Goal: Task Accomplishment & Management: Manage account settings

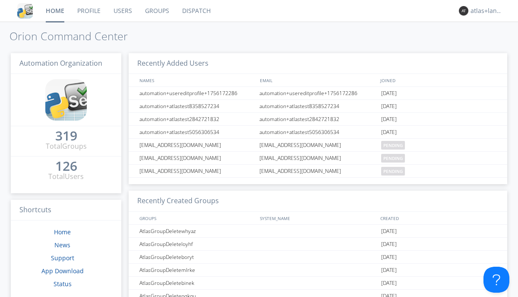
click at [88, 11] on link "Profile" at bounding box center [89, 11] width 36 height 22
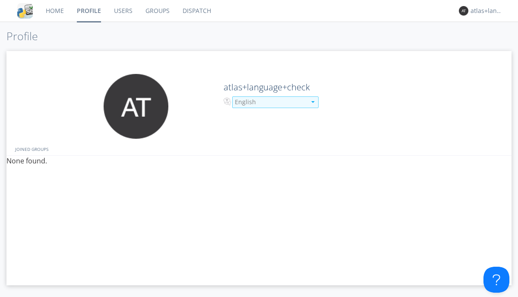
click at [269, 102] on div "English" at bounding box center [270, 102] width 71 height 9
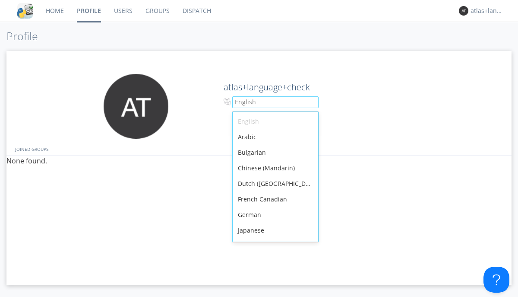
click at [273, 191] on div "French Canadian" at bounding box center [275, 199] width 85 height 16
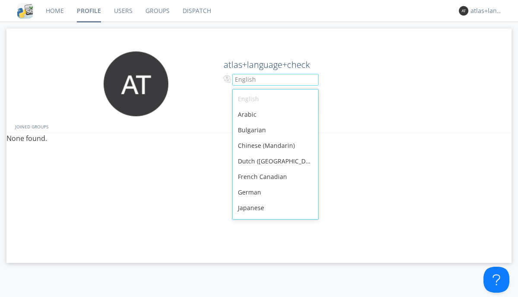
click at [123, 11] on link "Users" at bounding box center [123, 11] width 32 height 22
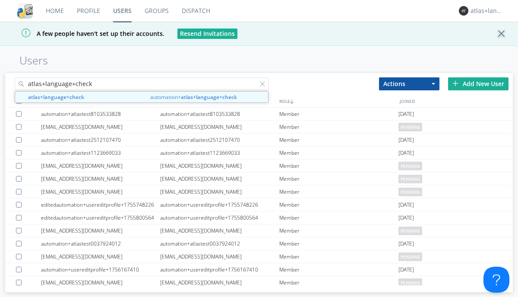
type input "atlas+language+check"
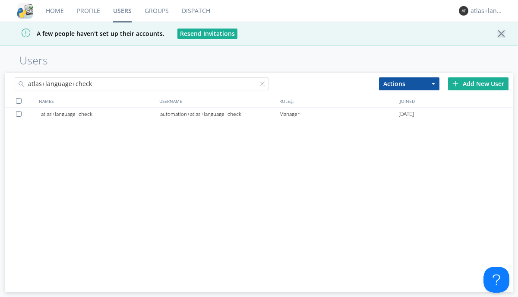
click at [219, 114] on div "automation+atlas+language+check" at bounding box center [219, 113] width 119 height 13
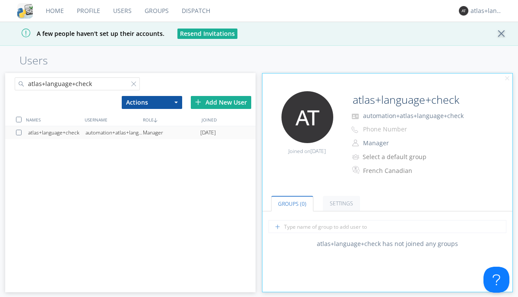
click at [88, 11] on link "Profile" at bounding box center [88, 11] width 36 height 22
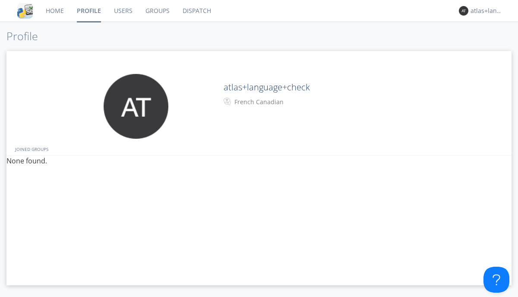
click at [269, 102] on div "French Canadian" at bounding box center [270, 102] width 72 height 9
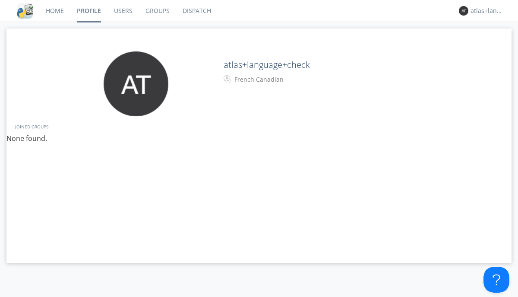
click at [123, 11] on link "Users" at bounding box center [123, 11] width 32 height 22
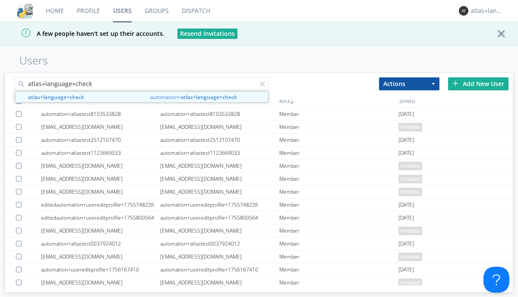
type input "atlas+language+check"
